Goal: Find specific page/section: Find specific page/section

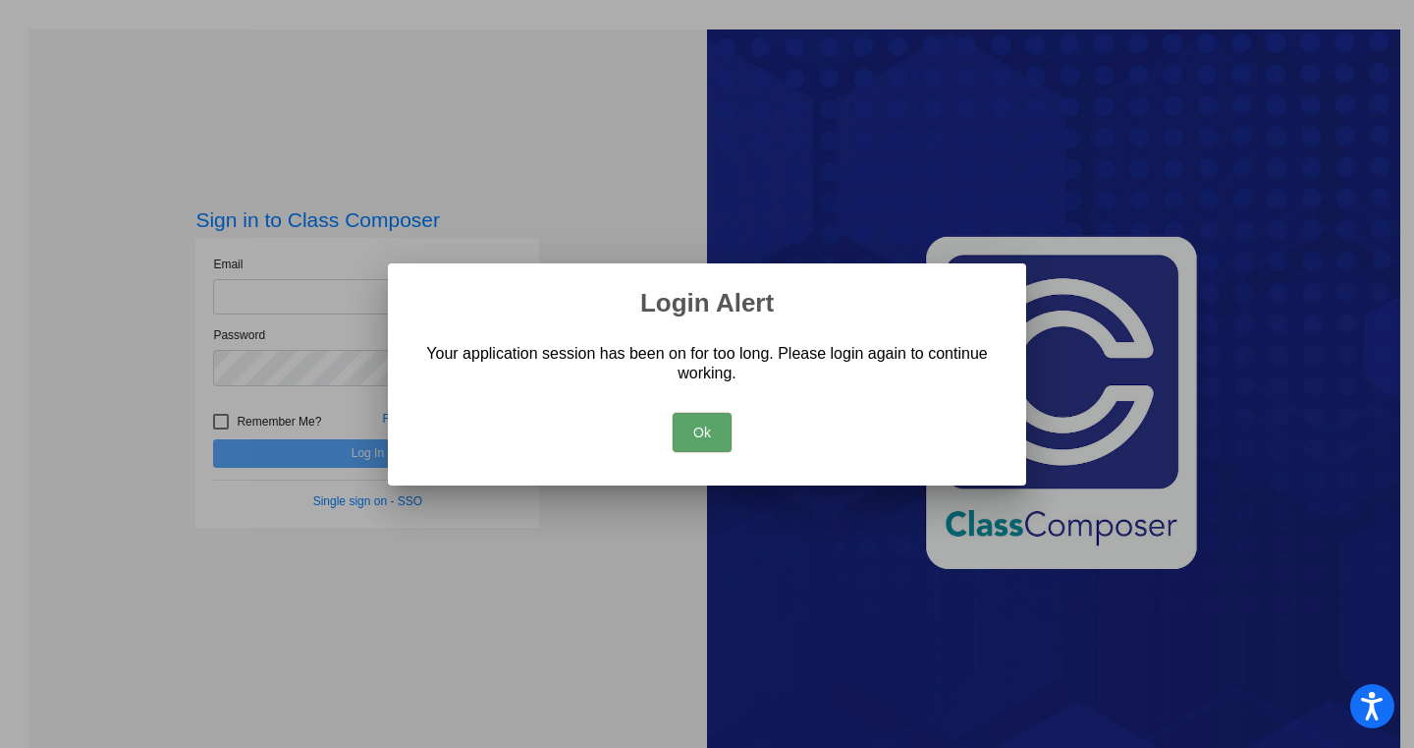
click at [703, 428] on button "Ok" at bounding box center [702, 432] width 59 height 39
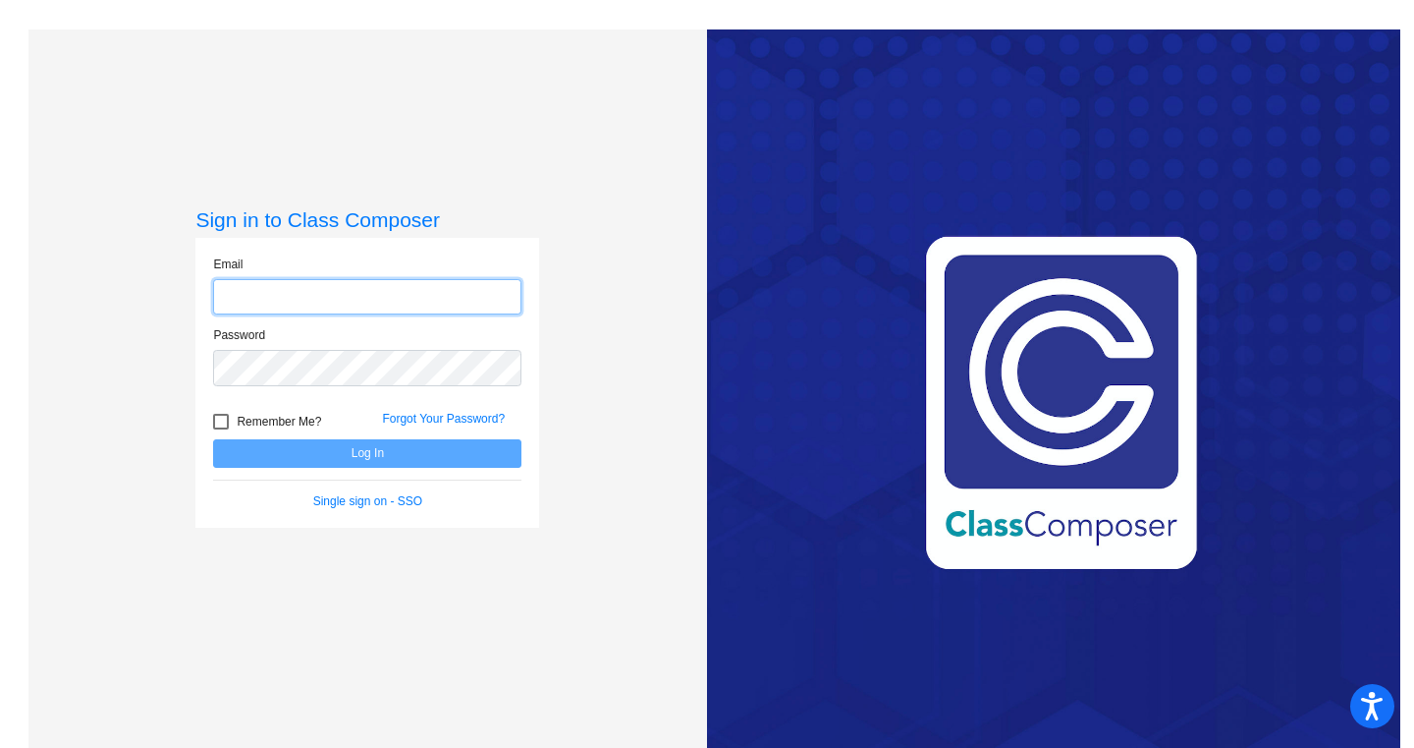
click at [322, 297] on input "email" at bounding box center [367, 297] width 308 height 36
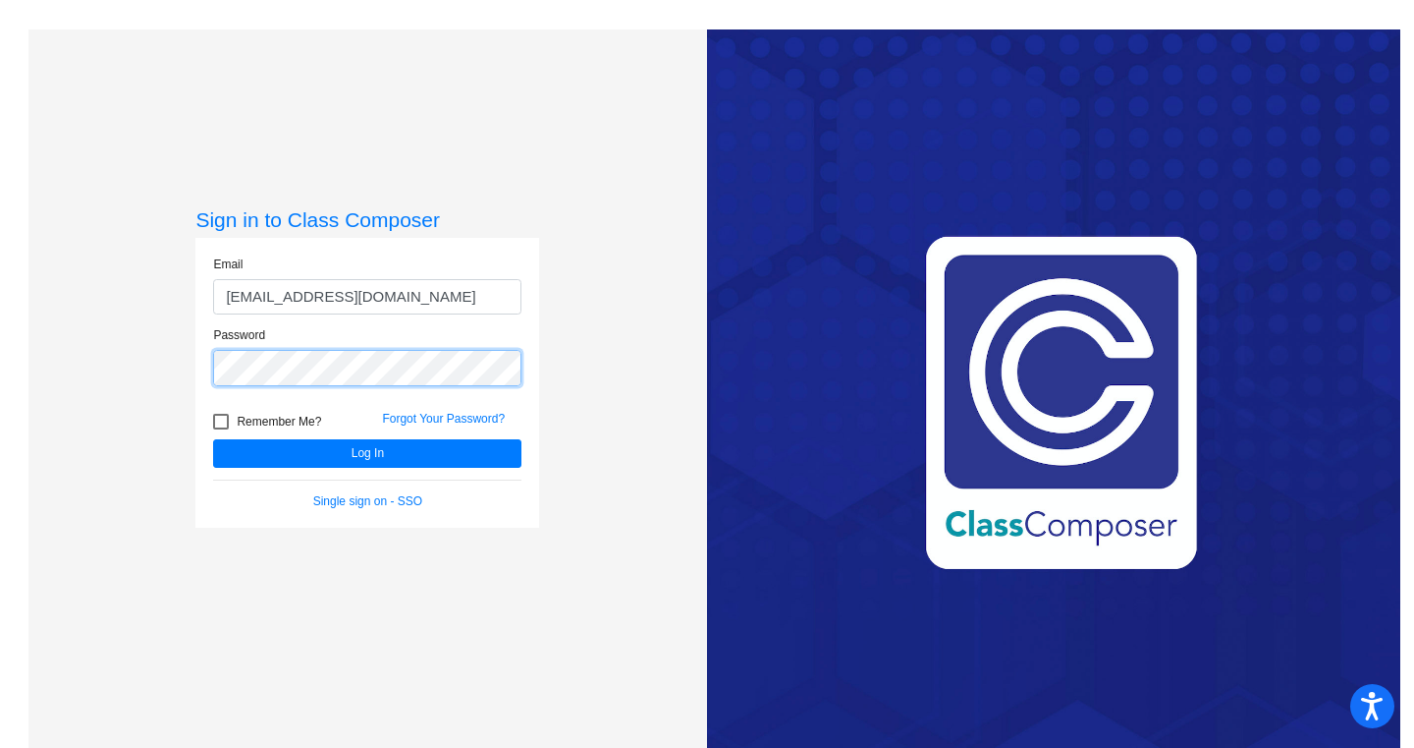
click at [213, 439] on button "Log In" at bounding box center [367, 453] width 308 height 28
click at [184, 357] on div "Sign in to Class Composer Email kelsey.jones86@gmail.com Password Remember Me? …" at bounding box center [367, 403] width 679 height 748
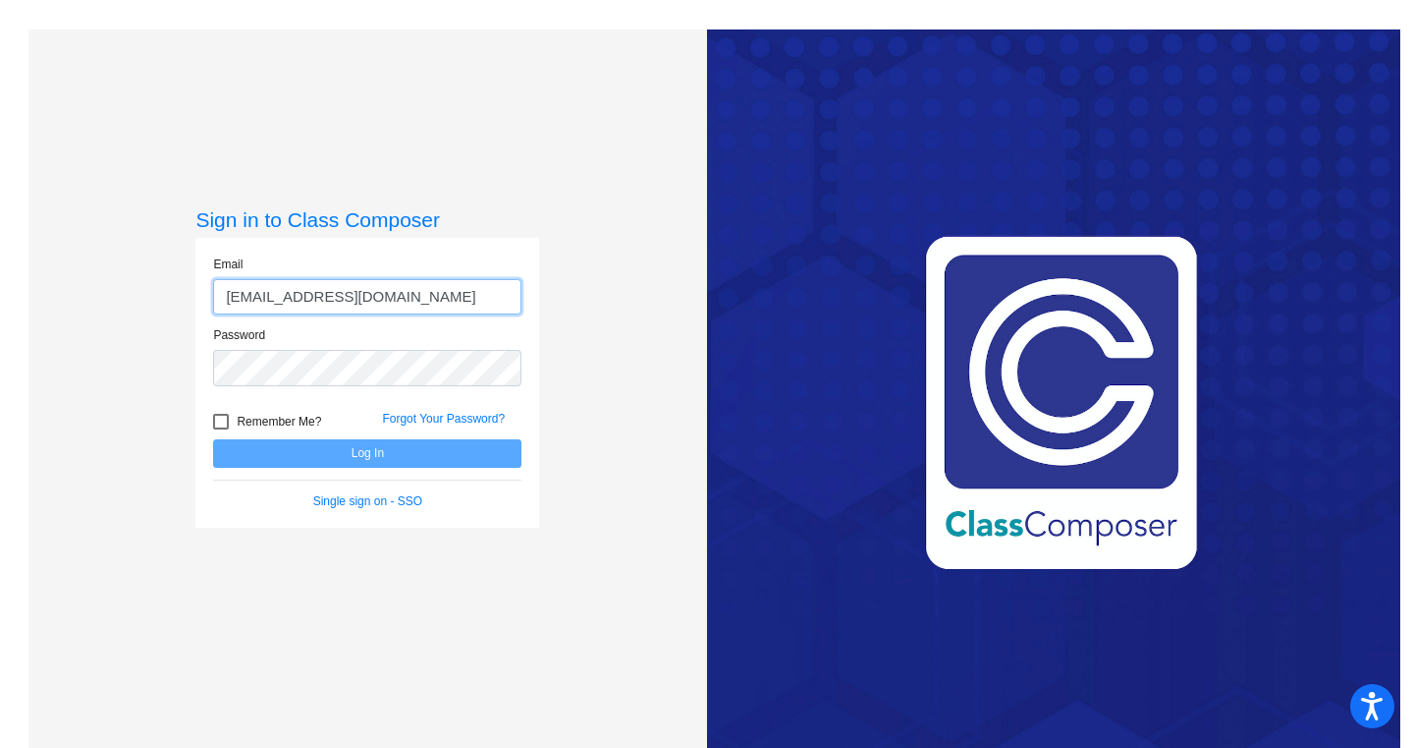
drag, startPoint x: 419, startPoint y: 296, endPoint x: 124, endPoint y: 293, distance: 295.7
click at [124, 293] on div "Sign in to Class Composer Email kelsey.jones86@gmail.com Password Remember Me? …" at bounding box center [367, 403] width 679 height 748
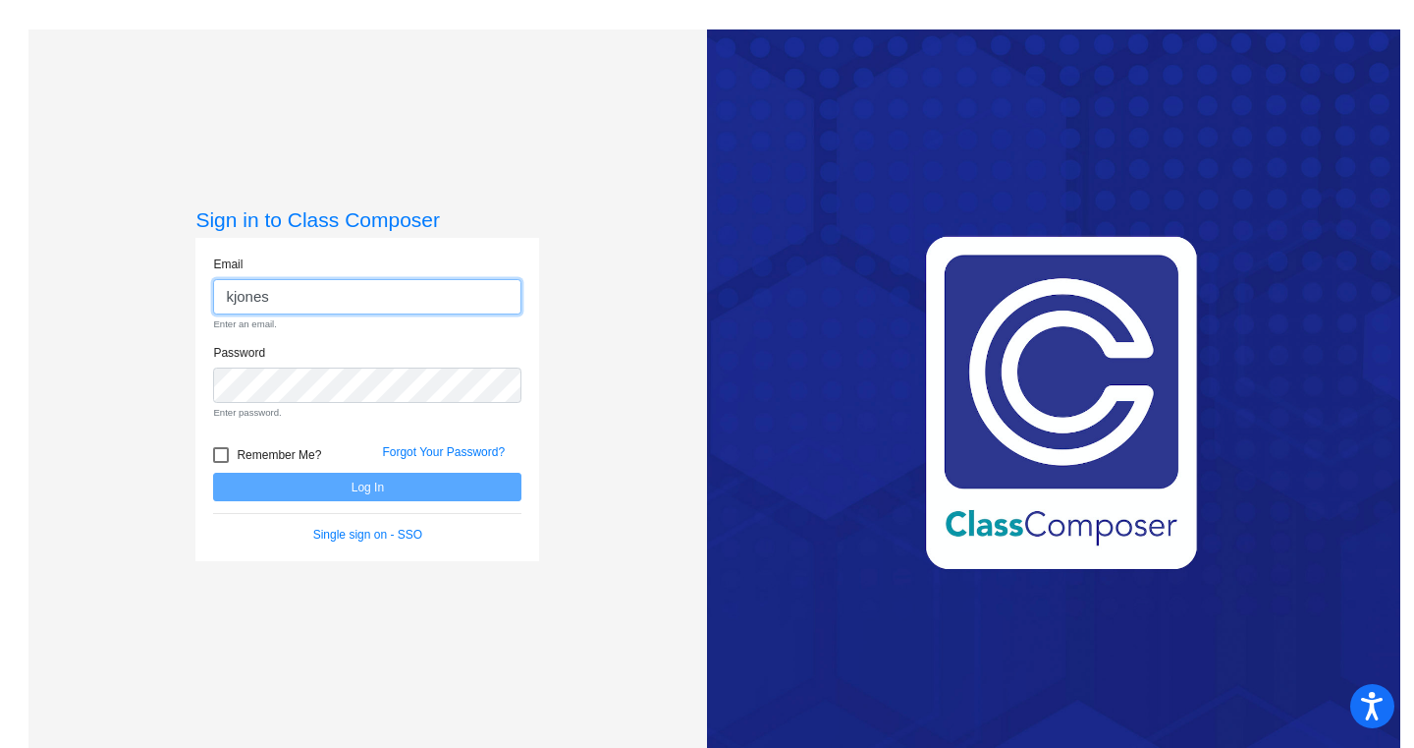
type input "kjones100@cherrycreekschools.org"
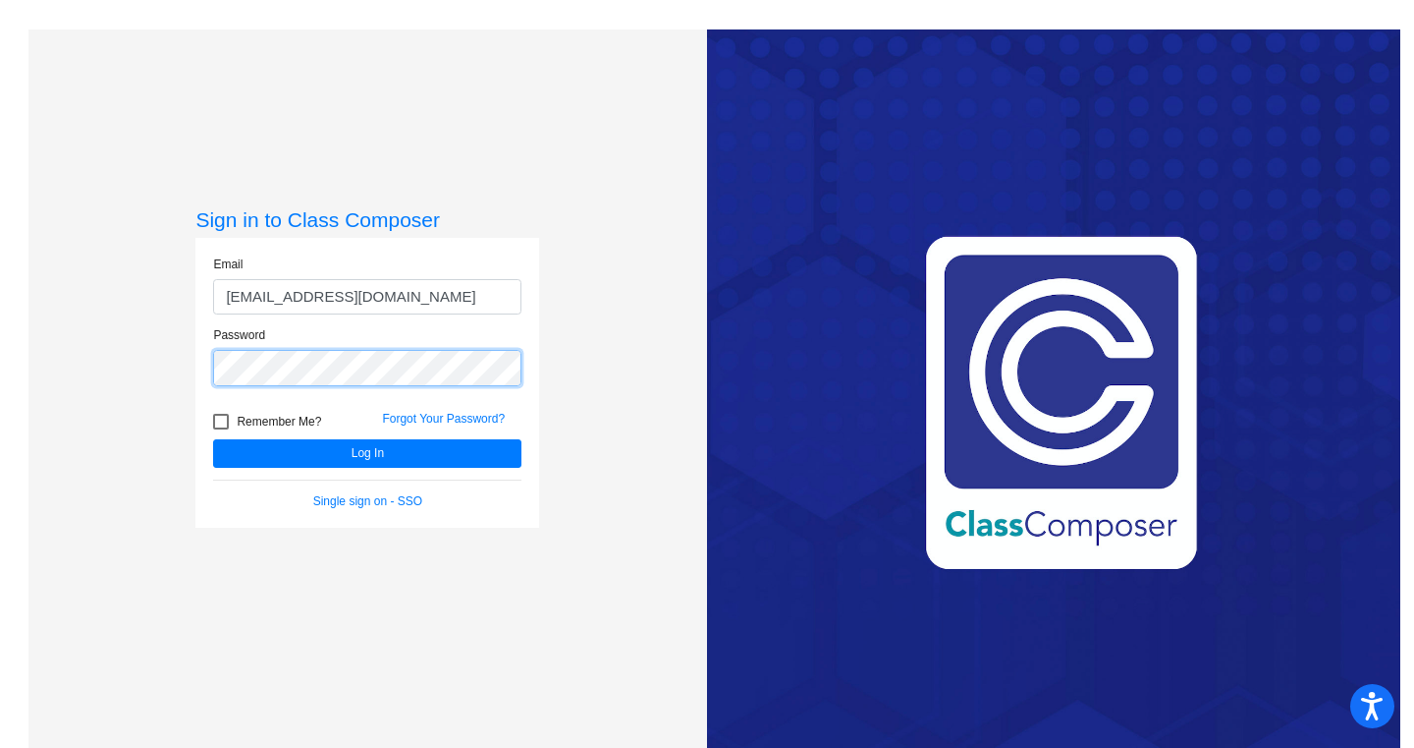
click at [213, 439] on button "Log In" at bounding box center [367, 453] width 308 height 28
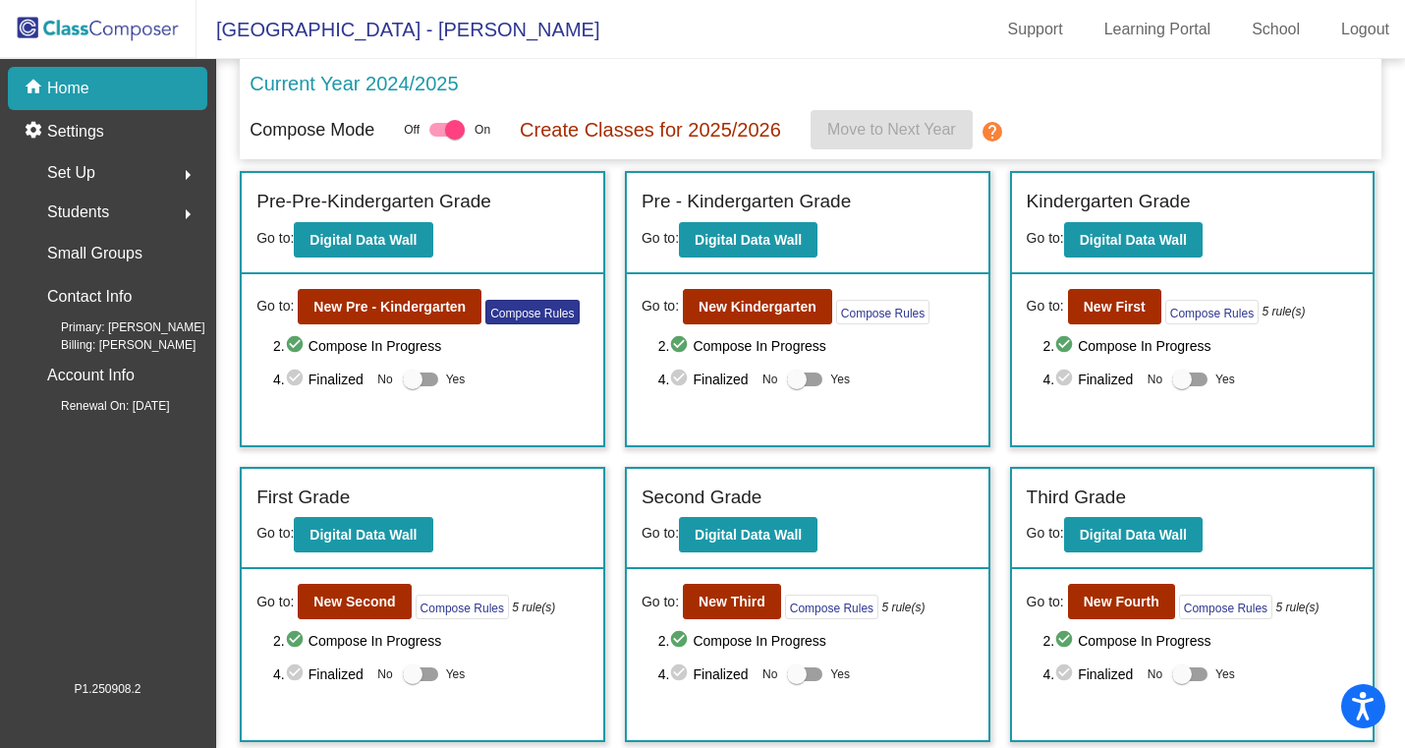
scroll to position [7, 0]
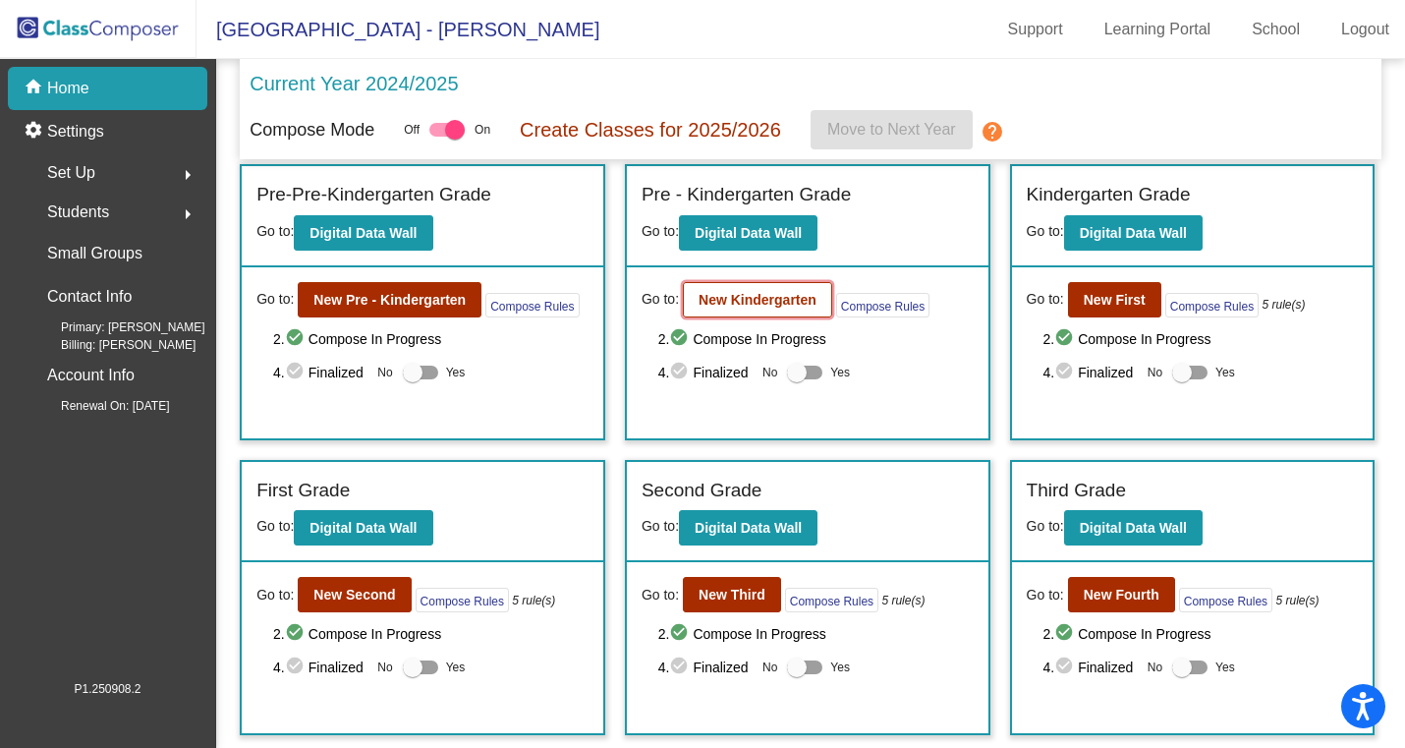
click at [813, 306] on b "New Kindergarten" at bounding box center [757, 300] width 118 height 16
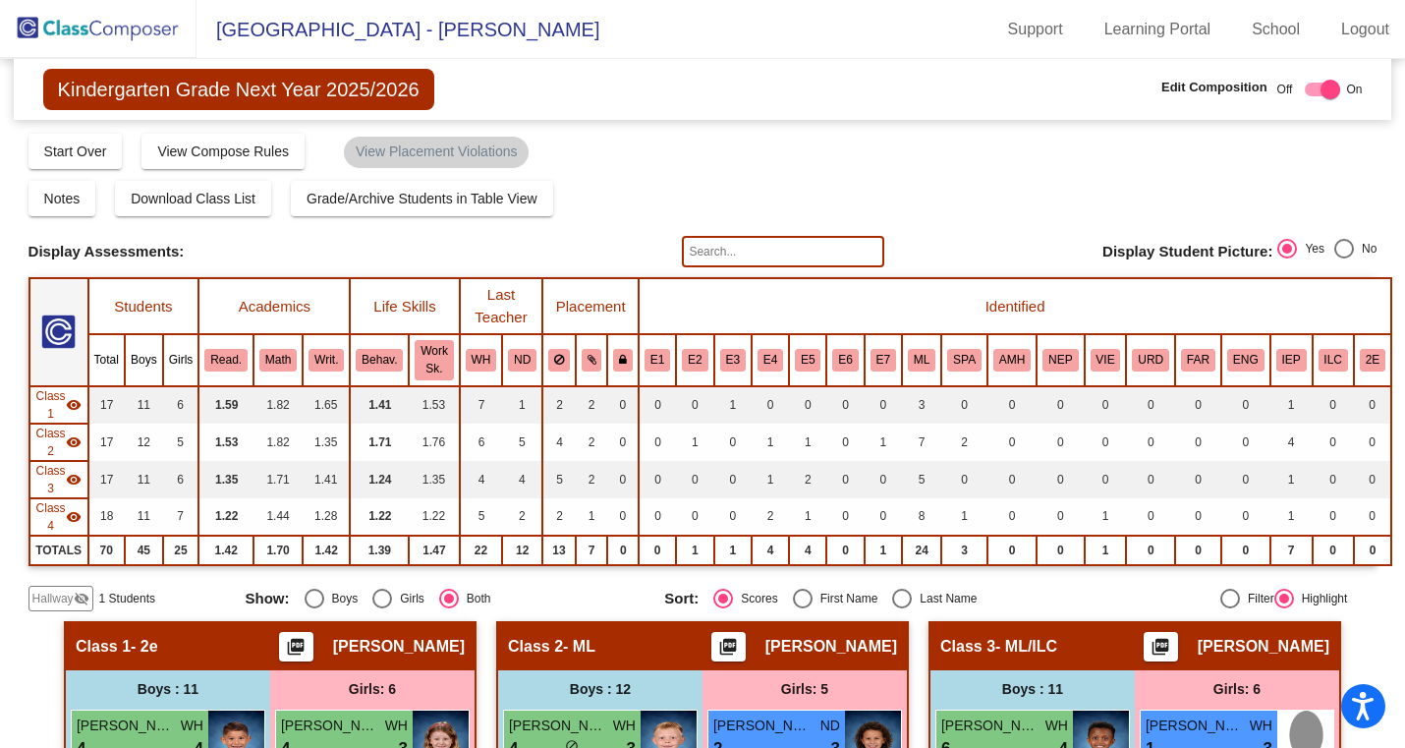
click at [42, 586] on div "Hallway visibility_off" at bounding box center [60, 598] width 65 height 26
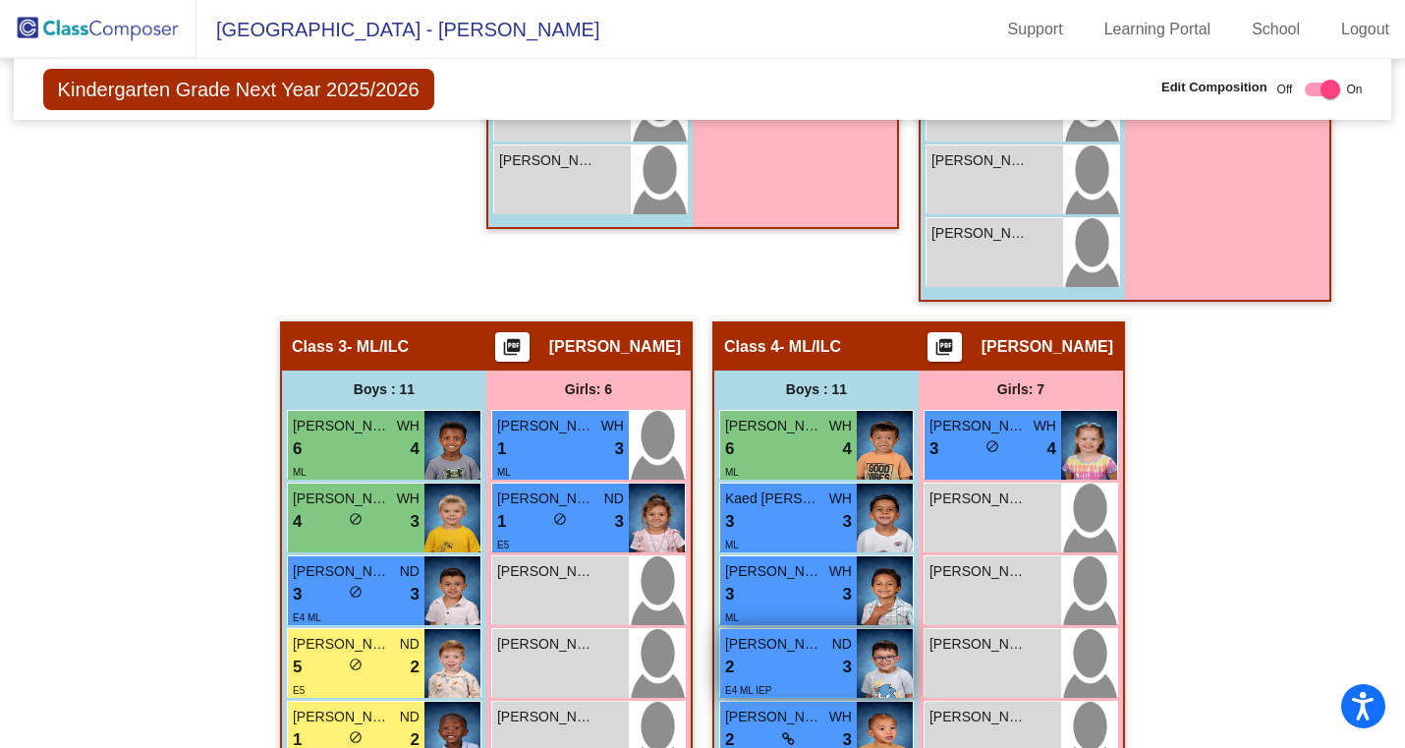
scroll to position [1300, 0]
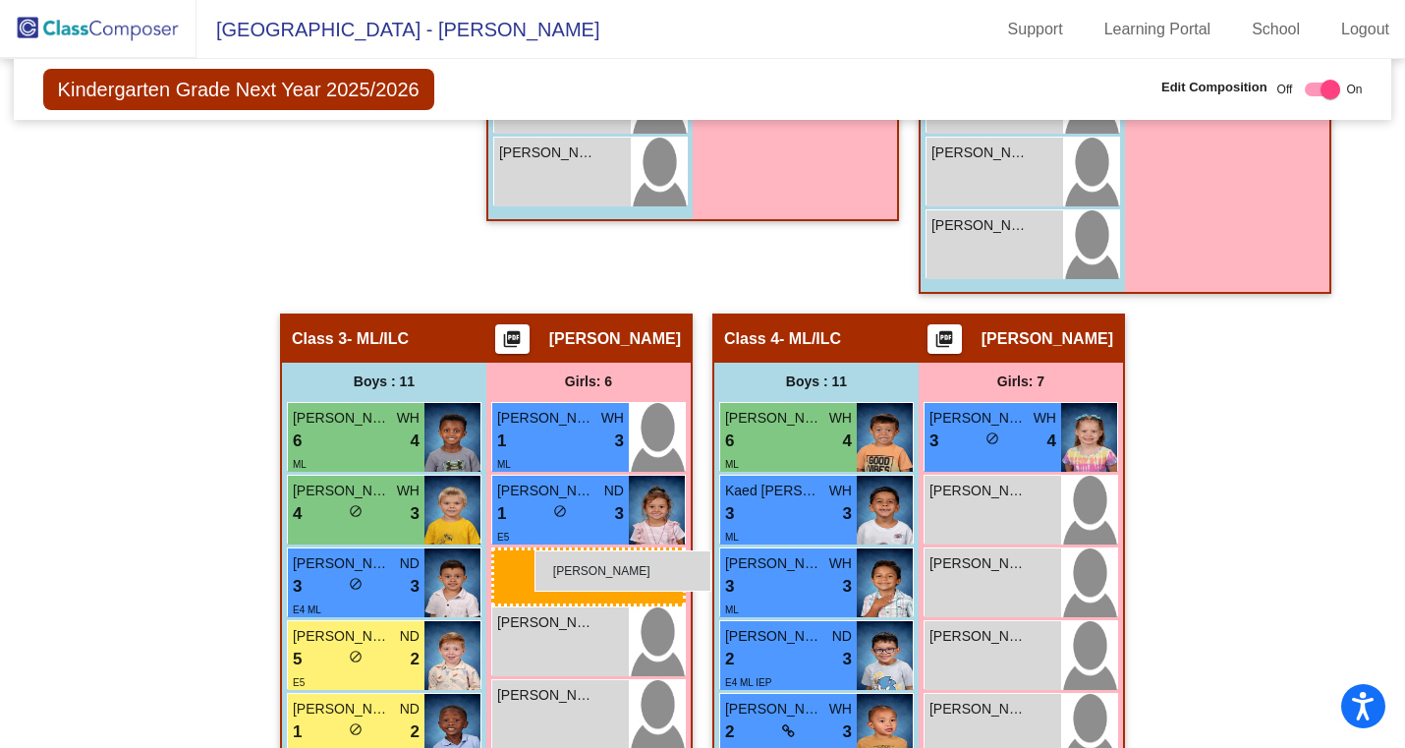
drag, startPoint x: 290, startPoint y: 277, endPoint x: 534, endPoint y: 550, distance: 366.6
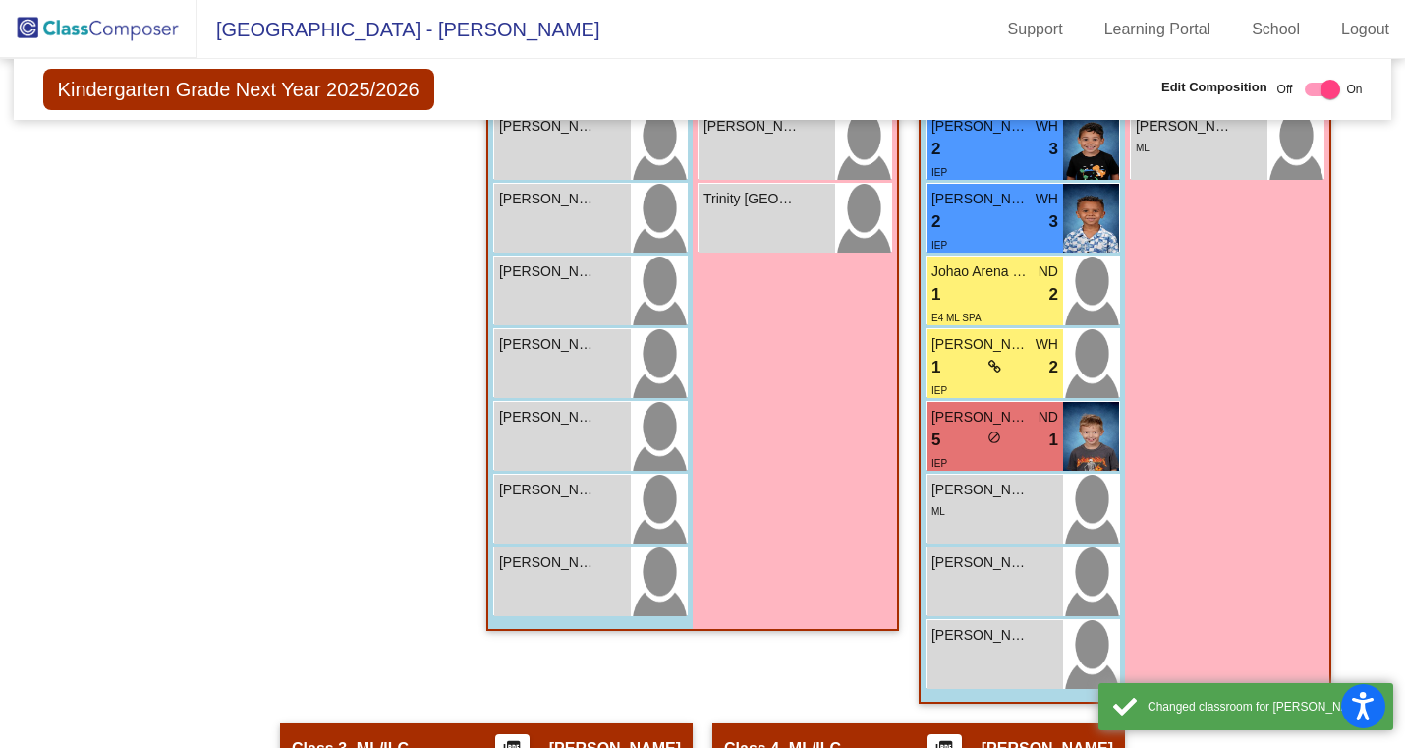
scroll to position [0, 0]
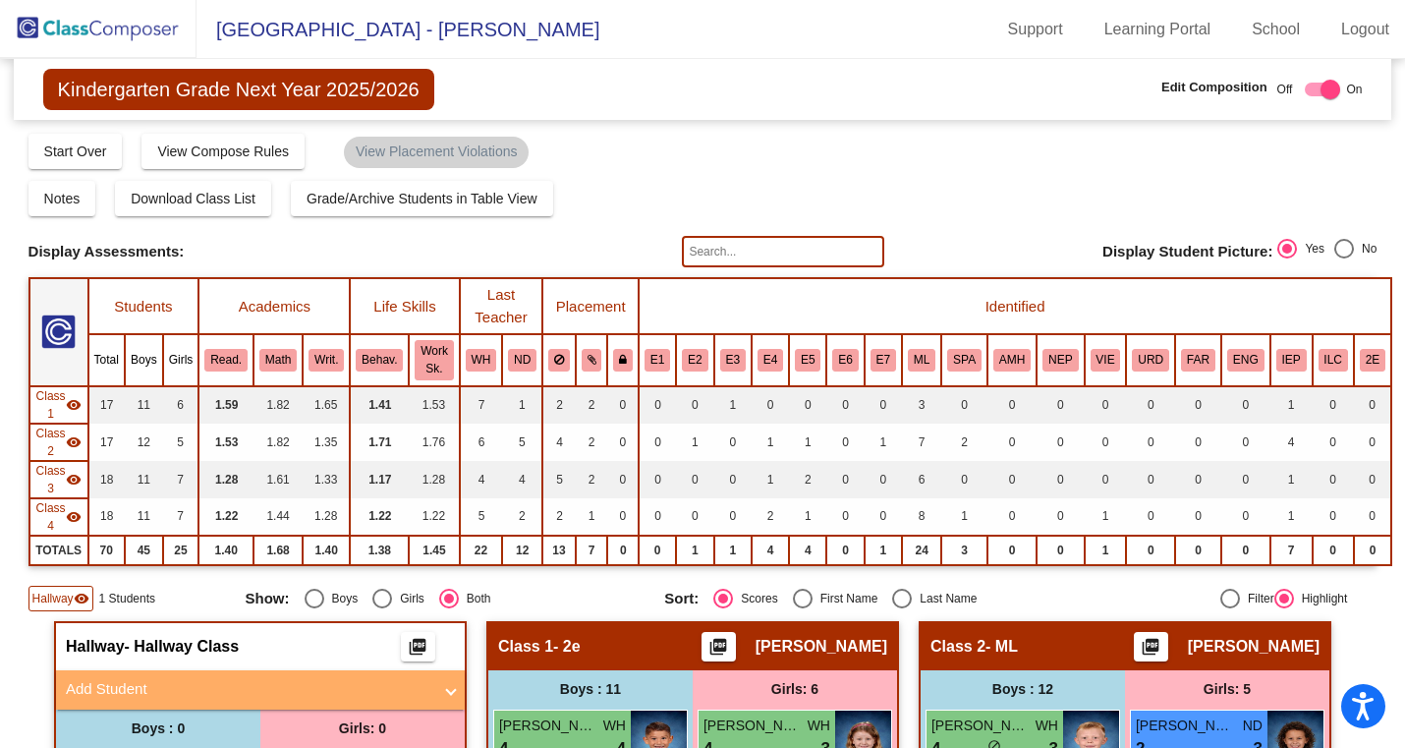
click at [74, 11] on img at bounding box center [98, 29] width 196 height 58
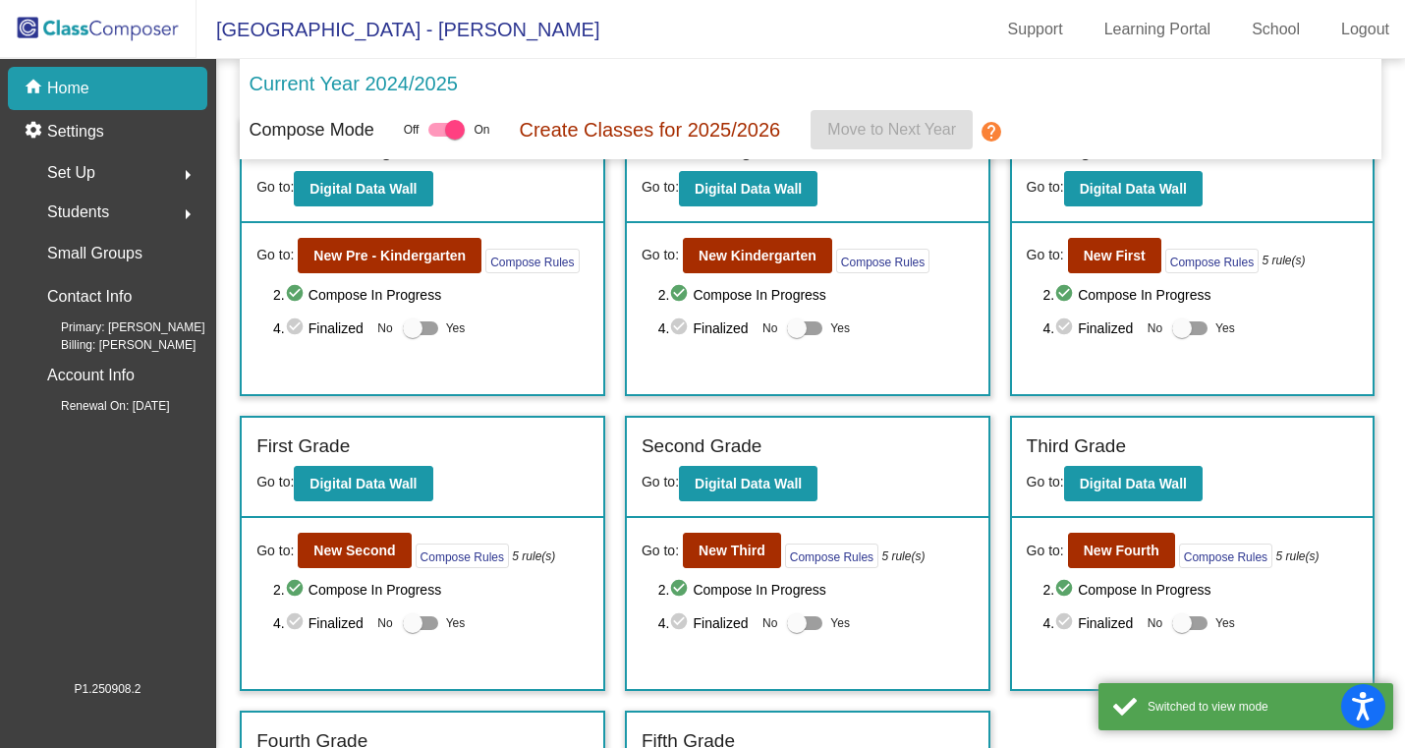
scroll to position [67, 0]
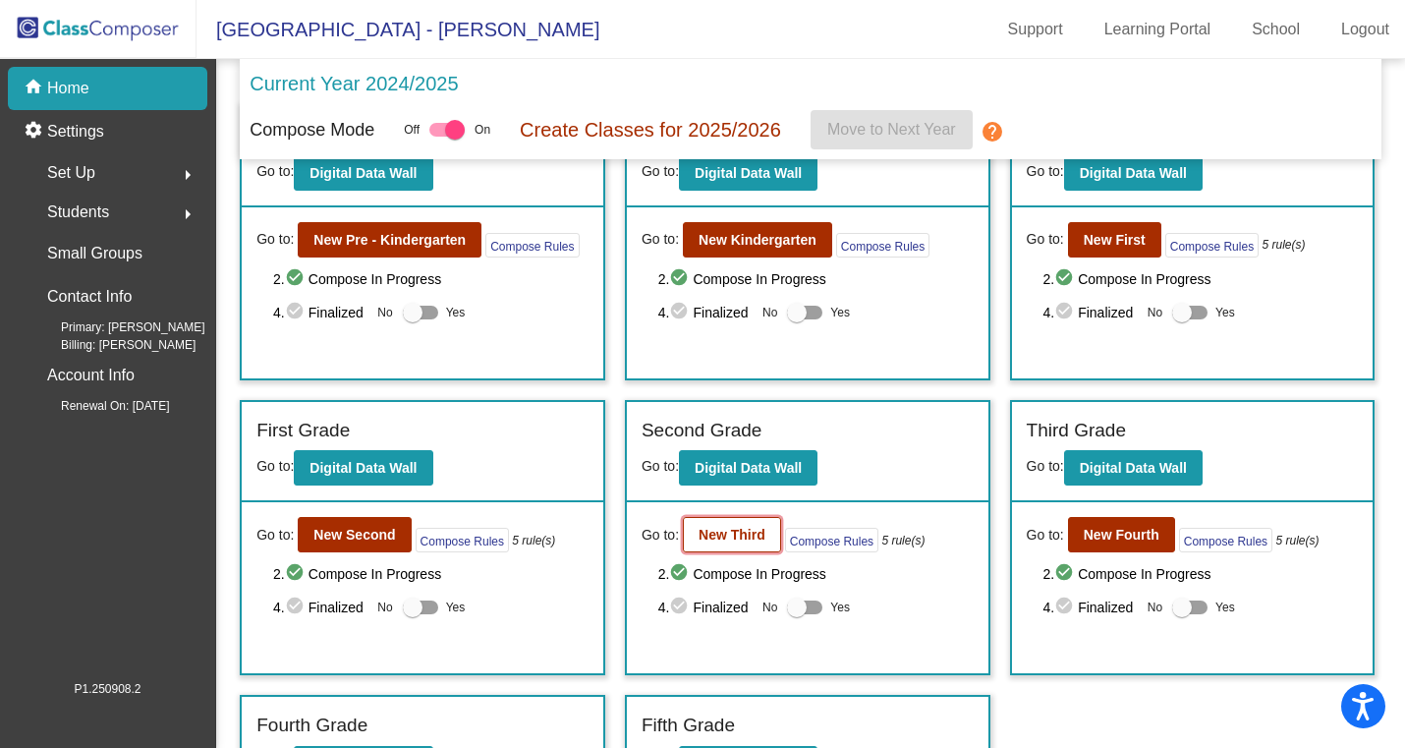
click at [693, 531] on button "New Third" at bounding box center [732, 534] width 98 height 35
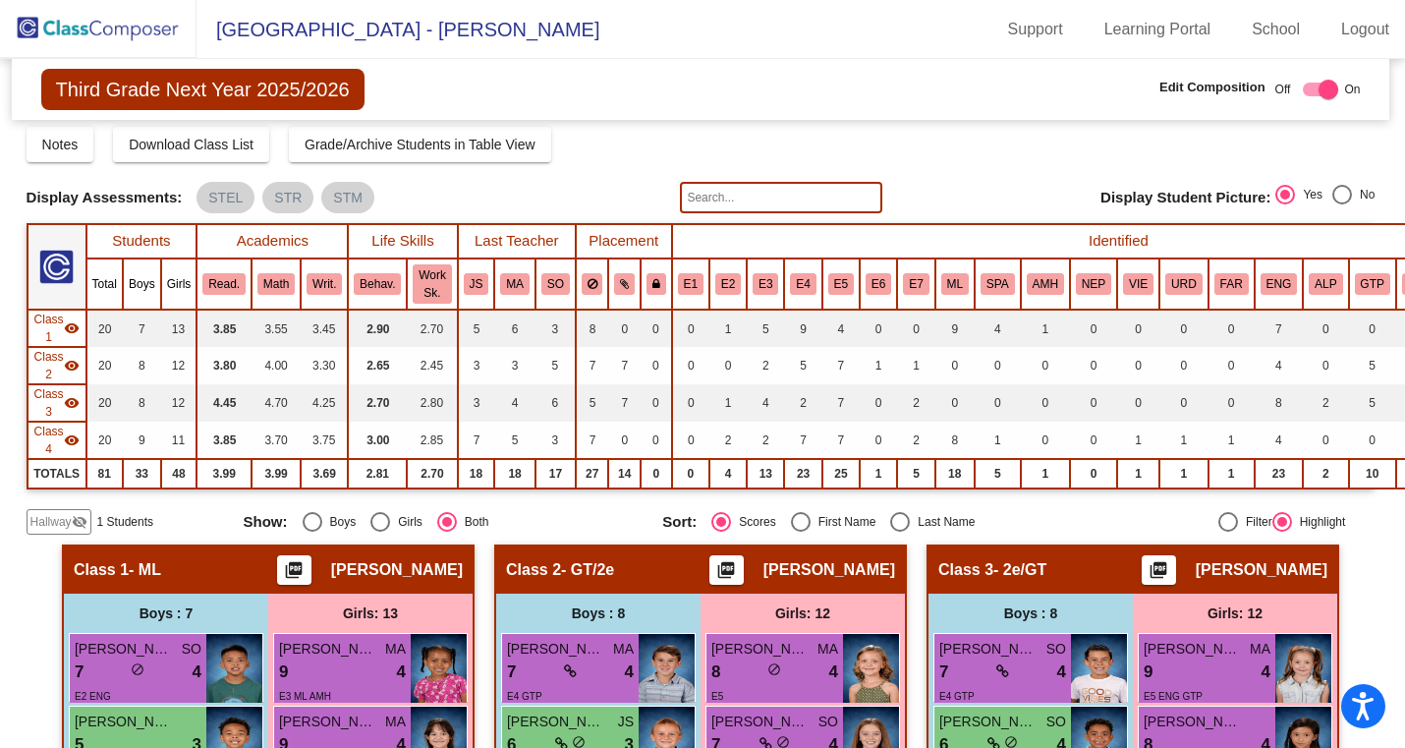
scroll to position [54, 3]
click at [57, 521] on span "Hallway" at bounding box center [49, 522] width 41 height 18
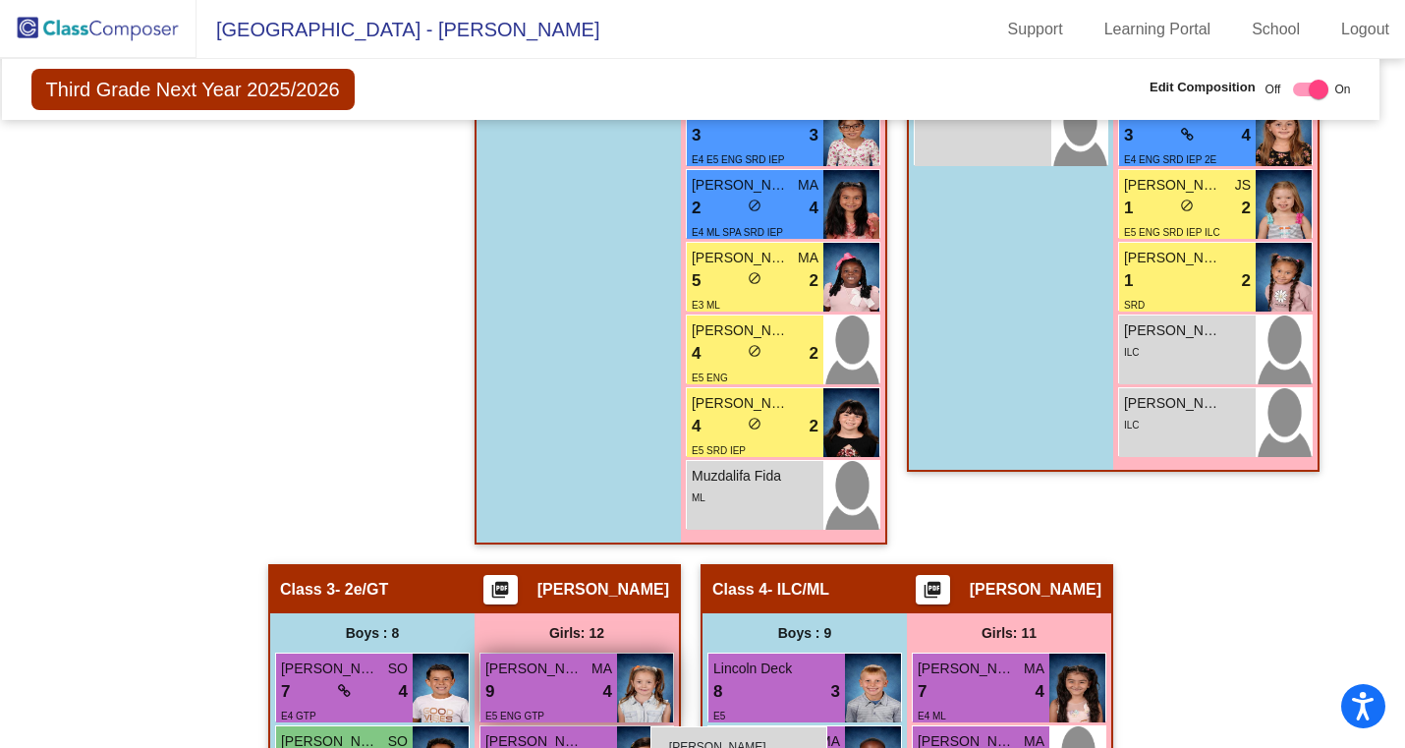
scroll to position [0, 0]
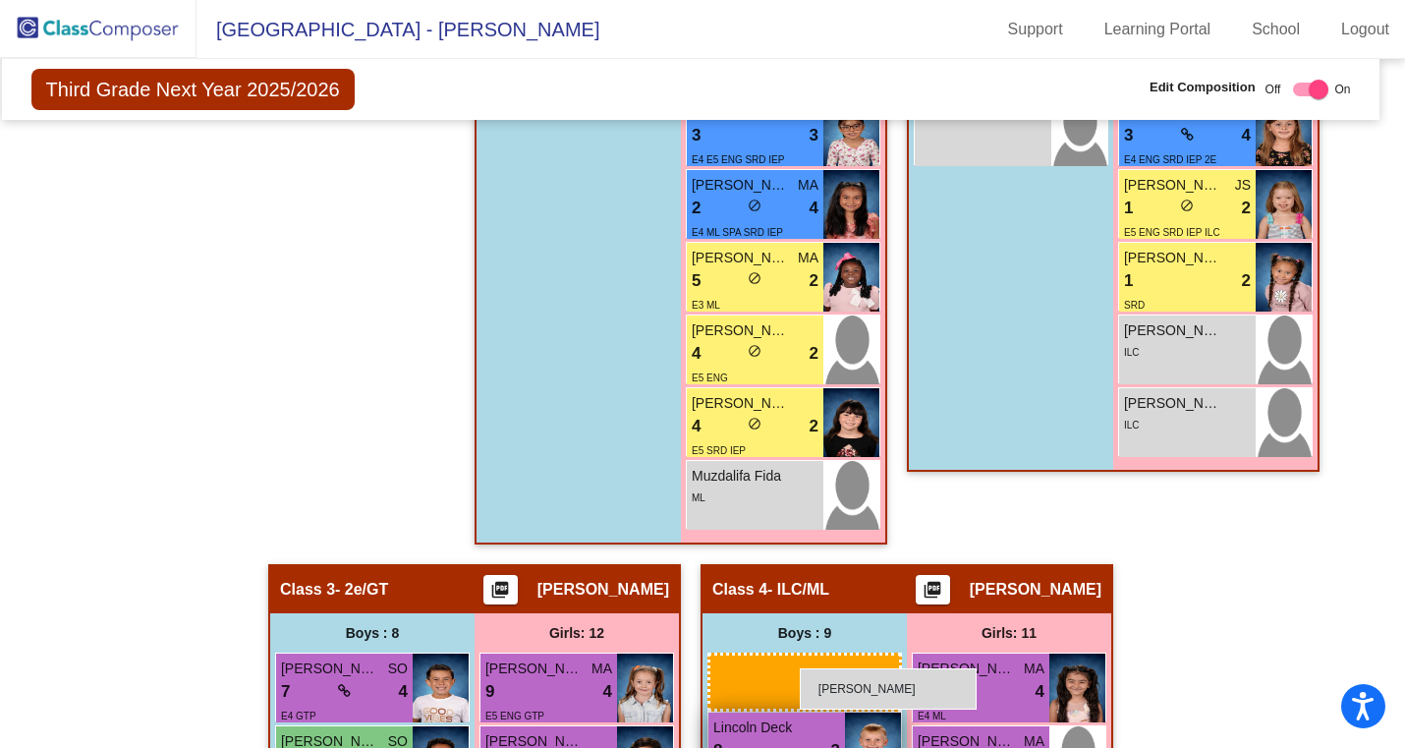
drag, startPoint x: 114, startPoint y: 442, endPoint x: 802, endPoint y: 665, distance: 722.9
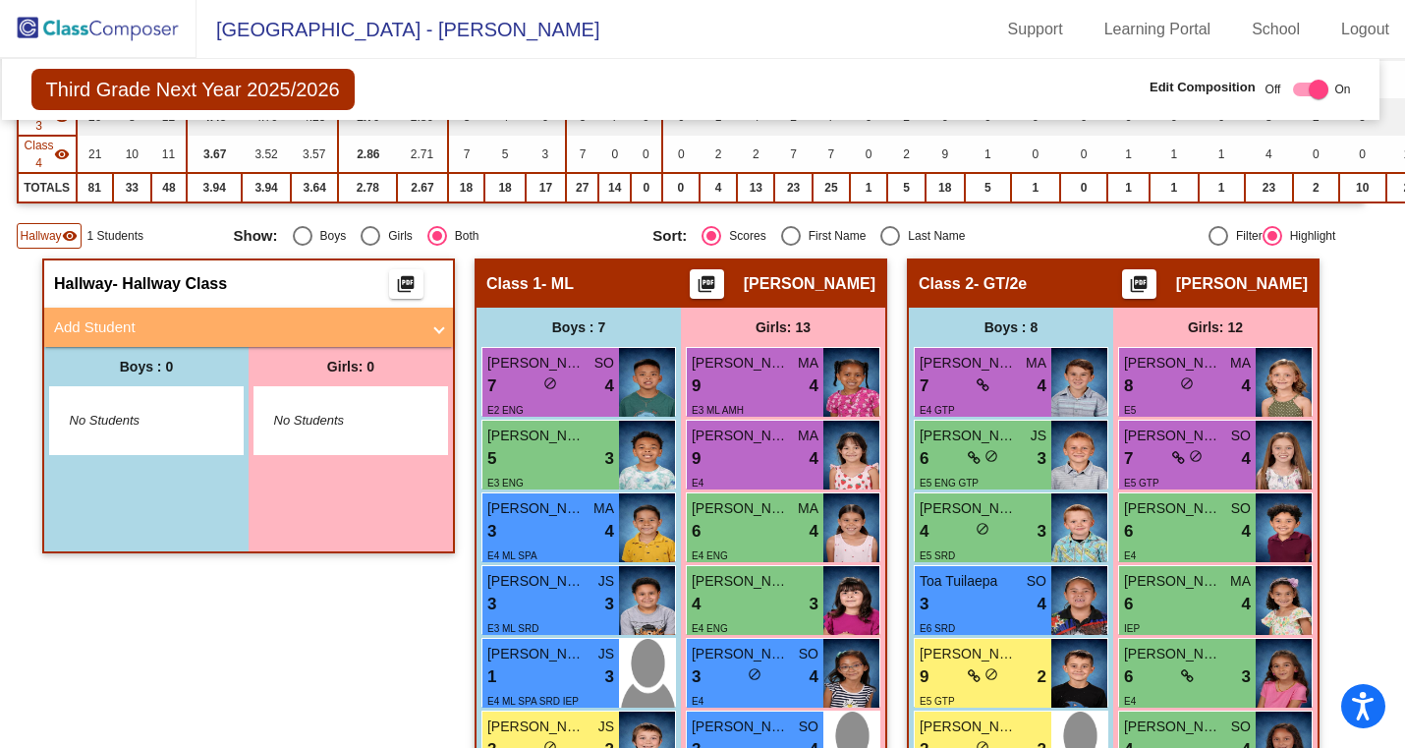
scroll to position [0, 12]
